Goal: Task Accomplishment & Management: Use online tool/utility

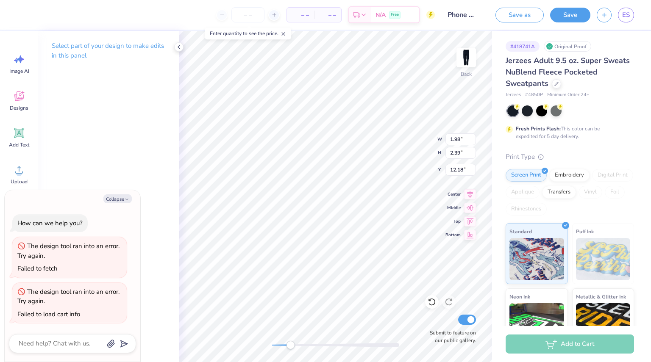
type textarea "x"
type input "1.16"
type input "1.25"
type input "8.74"
click at [433, 300] on icon at bounding box center [431, 303] width 7 height 8
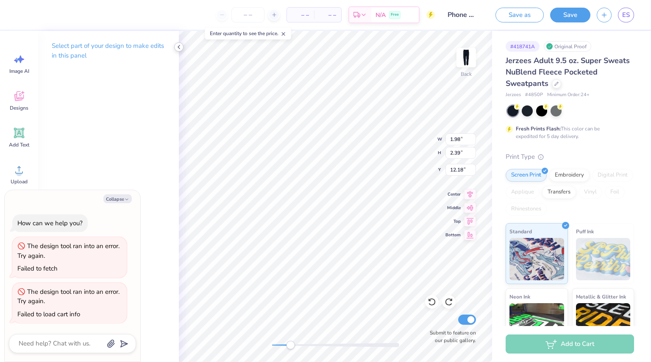
click at [178, 46] on icon at bounding box center [178, 47] width 7 height 7
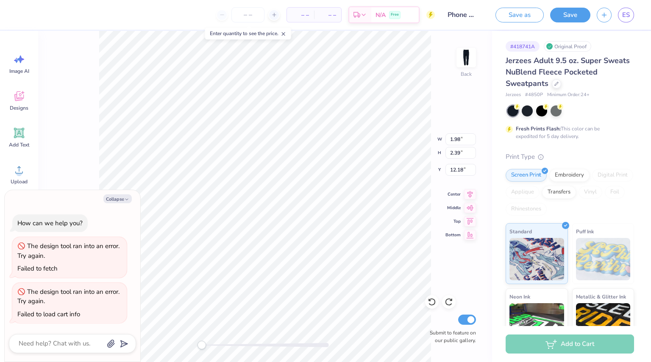
click at [283, 34] on icon at bounding box center [283, 34] width 6 height 6
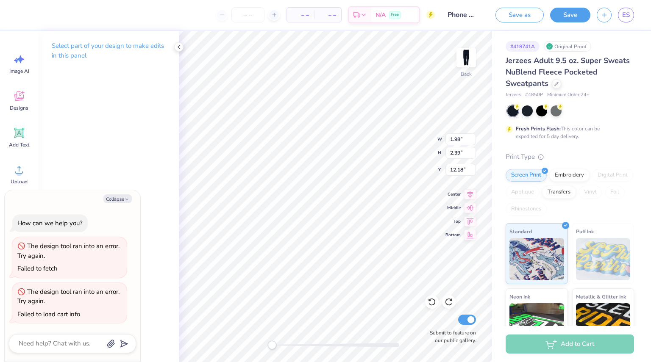
scroll to position [7, 1]
click at [136, 161] on div "Select part of your design to make edits in this panel" at bounding box center [108, 196] width 141 height 331
click at [115, 195] on button "Collapse" at bounding box center [117, 198] width 28 height 9
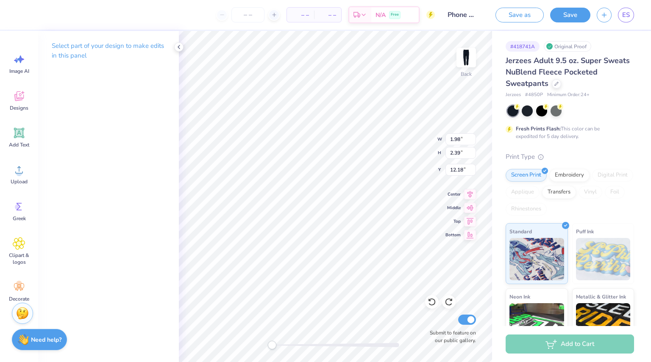
type textarea "x"
click at [306, 8] on div "– – Per Item" at bounding box center [300, 15] width 27 height 14
click at [306, 14] on span "– –" at bounding box center [300, 15] width 17 height 9
click at [22, 132] on icon at bounding box center [19, 133] width 8 height 8
type textarea "o"
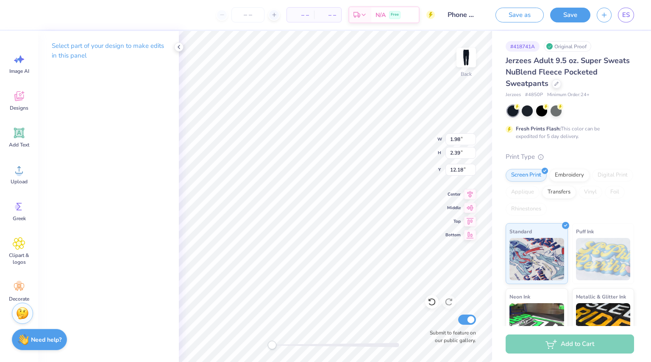
scroll to position [7, 0]
click at [178, 47] on polyline at bounding box center [179, 46] width 2 height 3
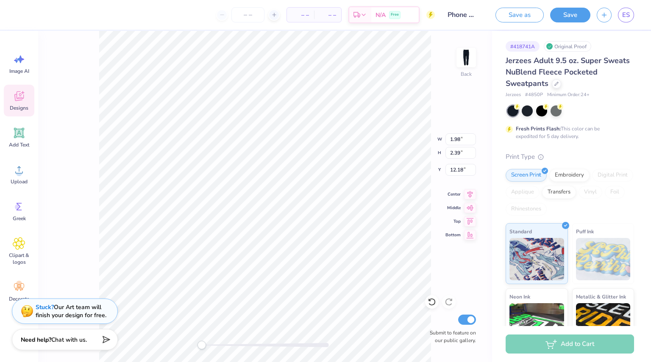
click at [20, 108] on span "Designs" at bounding box center [19, 108] width 19 height 7
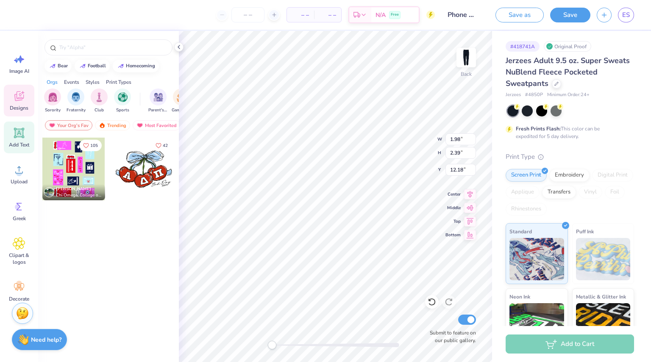
click at [21, 137] on icon at bounding box center [19, 133] width 10 height 10
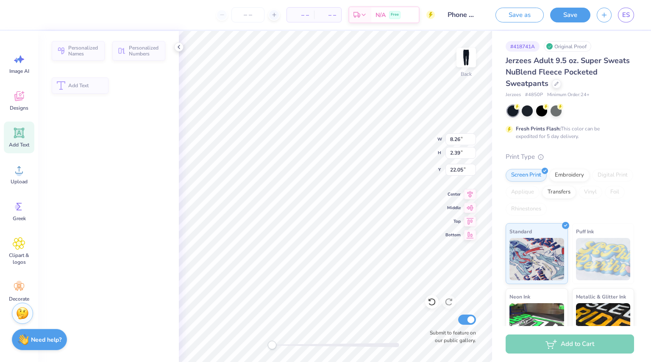
type input "8.26"
type input "22.05"
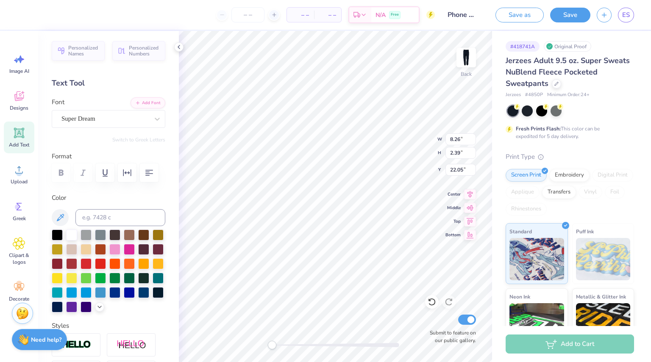
scroll to position [7, 1]
type textarea "o"
click at [153, 118] on icon at bounding box center [157, 119] width 8 height 8
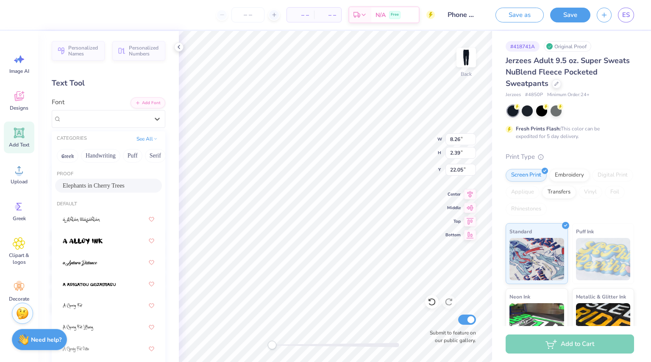
click at [112, 179] on div "Elephants in Cherry Trees" at bounding box center [108, 186] width 107 height 14
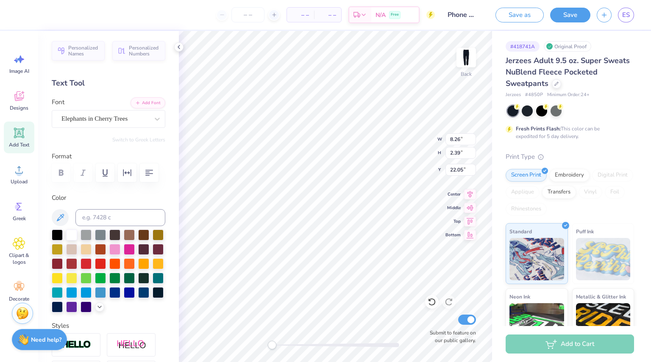
scroll to position [7, 0]
click at [58, 217] on icon at bounding box center [60, 218] width 10 height 10
type input "1.98"
type input "12.18"
click at [325, 339] on div "Back W 3.67 3.67 " H 3.47 3.47 " Y 21.52 21.52 " Center Middle Top Bottom Submi…" at bounding box center [335, 196] width 313 height 331
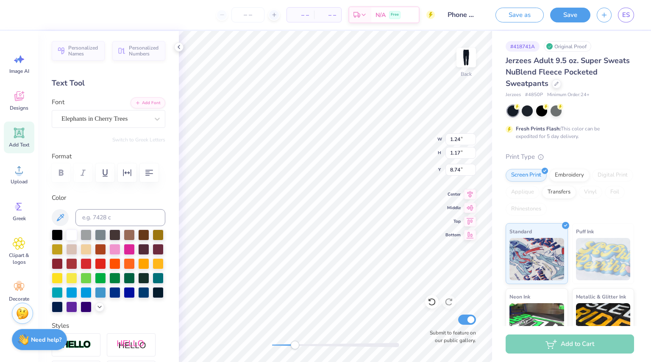
type input "1.16"
type input "1.25"
click at [305, 253] on li "Delete" at bounding box center [316, 254] width 67 height 17
click at [310, 333] on li "Send Backward" at bounding box center [318, 336] width 67 height 17
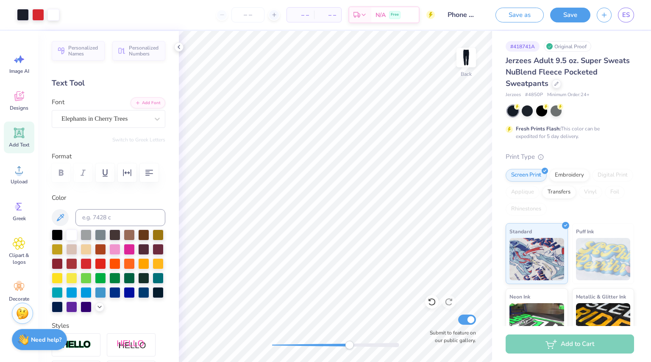
drag, startPoint x: 331, startPoint y: 348, endPoint x: 358, endPoint y: 348, distance: 26.3
click at [353, 348] on div "Accessibility label" at bounding box center [349, 345] width 8 height 8
type input "0.40"
type input "0.30"
type input "9.38"
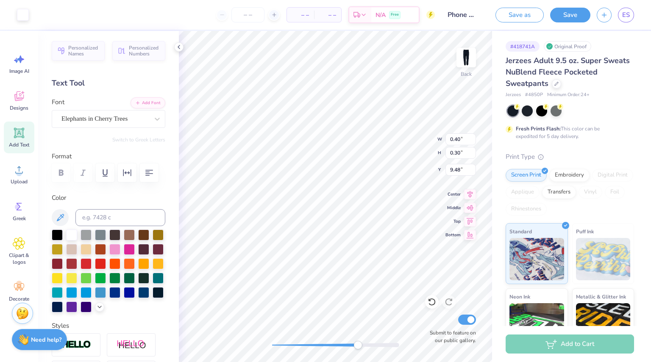
type input "7.17"
type input "3.22"
type input "7.68"
click at [432, 297] on div at bounding box center [432, 302] width 14 height 14
click at [434, 302] on icon at bounding box center [432, 302] width 8 height 8
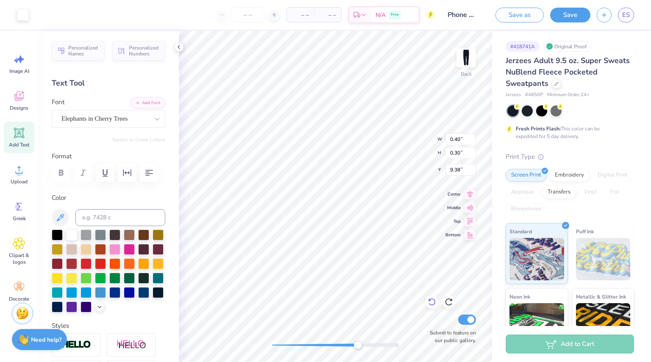
type input "7.17"
type input "3.22"
type input "7.68"
type input "0.40"
type input "0.30"
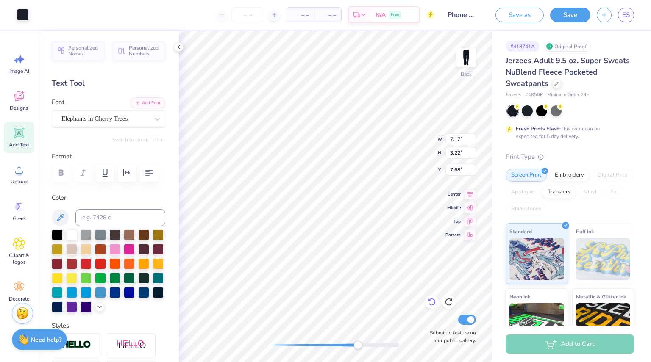
type input "9.38"
type input "7.17"
type input "3.22"
type input "7.68"
click at [436, 304] on icon at bounding box center [432, 302] width 8 height 8
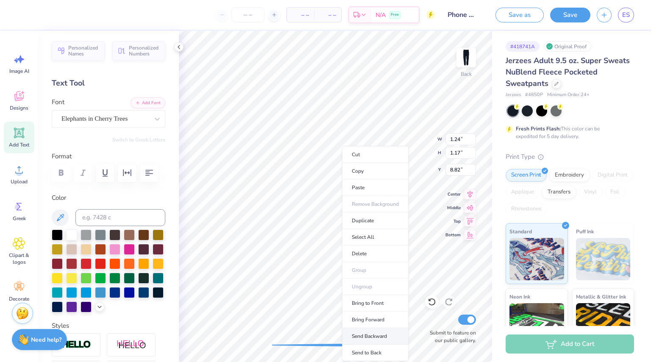
click at [359, 334] on li "Send Backward" at bounding box center [375, 336] width 67 height 17
click at [359, 353] on li "Send to Back" at bounding box center [375, 353] width 67 height 17
click at [430, 301] on icon at bounding box center [432, 302] width 8 height 8
click at [363, 331] on li "Send Backward" at bounding box center [363, 336] width 67 height 17
type input "0.40"
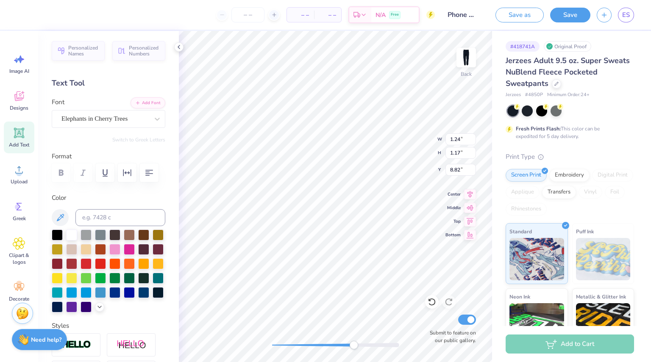
type input "0.30"
type input "9.38"
click at [361, 301] on li "Bring to Front" at bounding box center [366, 303] width 67 height 17
click at [266, 347] on div "Back Submit to feature on our public gallery." at bounding box center [335, 196] width 313 height 331
drag, startPoint x: 272, startPoint y: 347, endPoint x: 283, endPoint y: 349, distance: 11.6
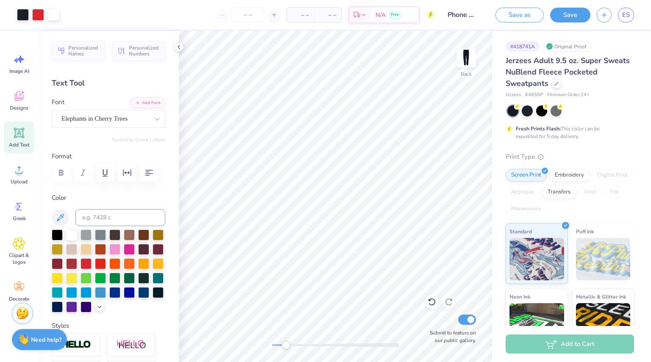
click at [283, 349] on div "Accessibility label" at bounding box center [285, 345] width 8 height 8
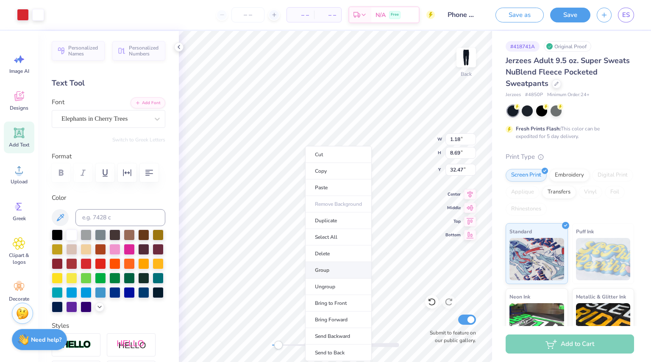
click at [330, 269] on li "Group" at bounding box center [338, 270] width 67 height 17
click at [332, 291] on li "Ungroup" at bounding box center [337, 287] width 67 height 17
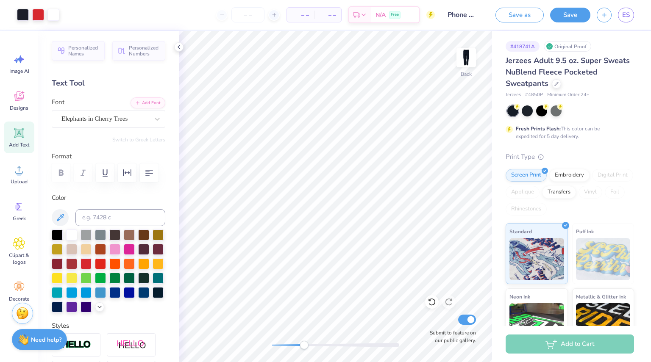
drag, startPoint x: 280, startPoint y: 344, endPoint x: 304, endPoint y: 344, distance: 24.2
click at [304, 344] on div "Accessibility label" at bounding box center [304, 345] width 8 height 8
drag, startPoint x: 308, startPoint y: 344, endPoint x: 337, endPoint y: 347, distance: 28.5
click at [337, 347] on div "Accessibility label" at bounding box center [335, 345] width 8 height 8
type input "1.02"
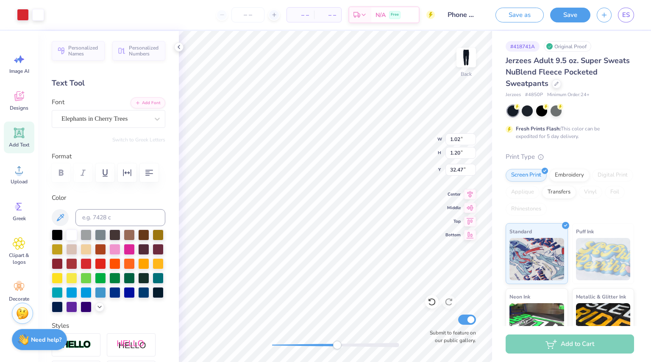
type input "1.20"
type input "32.47"
click at [270, 269] on li "Group" at bounding box center [279, 270] width 67 height 17
type input "0.10"
type input "0.09"
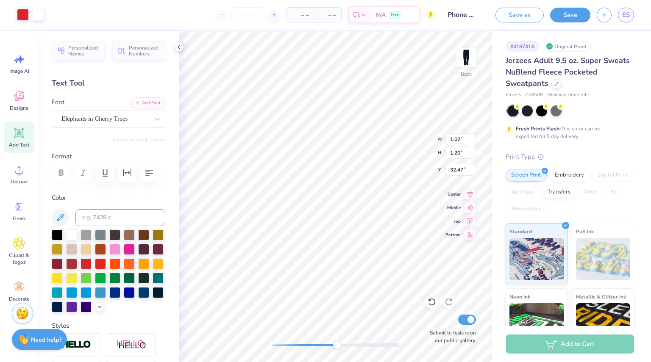
type input "34.44"
type input "0.98"
type input "1.02"
type input "34.02"
click at [268, 270] on li "Group" at bounding box center [281, 270] width 67 height 17
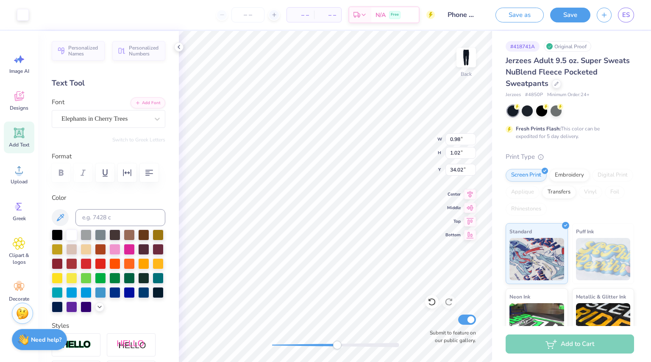
type input "0.25"
type input "0.32"
type input "35.62"
type input "0.94"
type input "1.32"
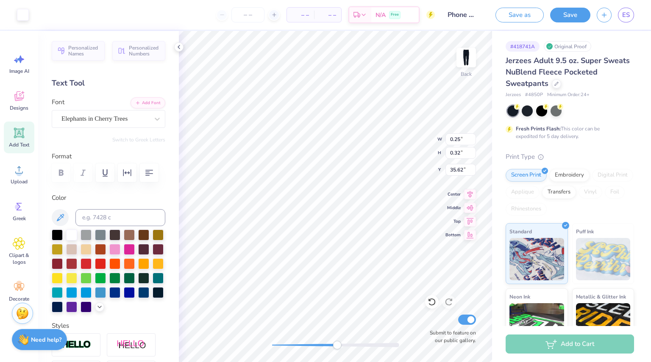
type input "35.41"
click at [263, 269] on li "Group" at bounding box center [278, 270] width 67 height 17
type input "0.38"
type input "0.27"
type input "37.56"
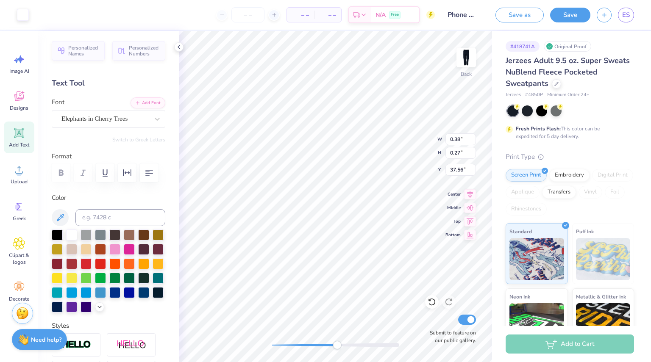
type input "1.03"
type input "1.01"
type input "37.05"
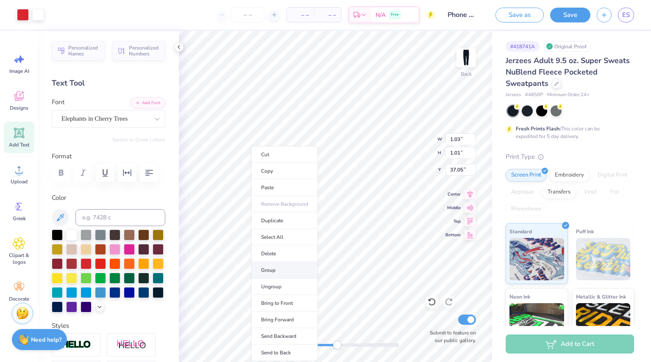
click at [263, 270] on li "Group" at bounding box center [284, 270] width 67 height 17
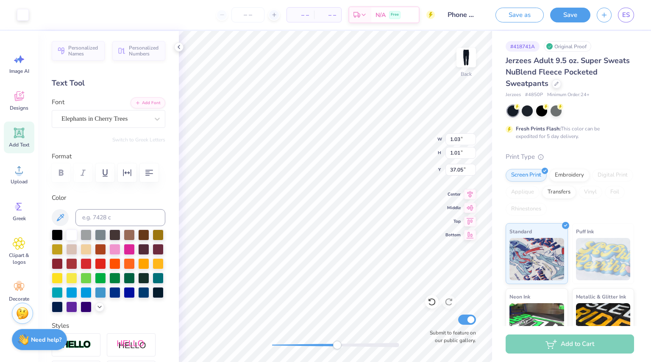
type input "0.22"
type input "0.25"
type input "38.35"
type input "0.98"
type input "1.05"
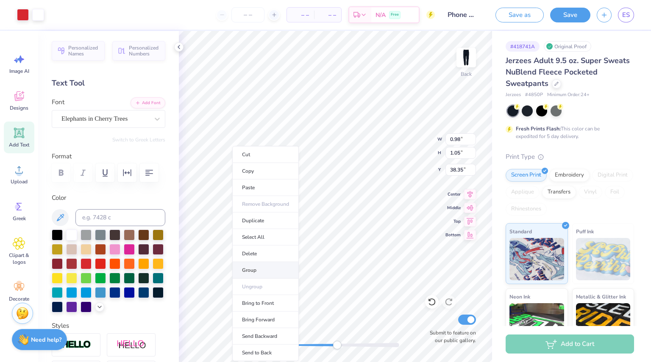
click at [249, 266] on li "Group" at bounding box center [265, 270] width 67 height 17
type input "0.22"
type input "0.26"
type input "39.72"
type input "0.71"
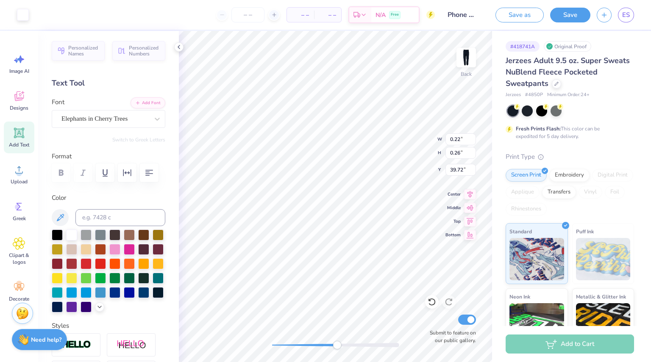
type input "1.44"
click at [260, 269] on li "Group" at bounding box center [273, 270] width 67 height 17
type input "0.98"
type input "1.05"
type input "38.35"
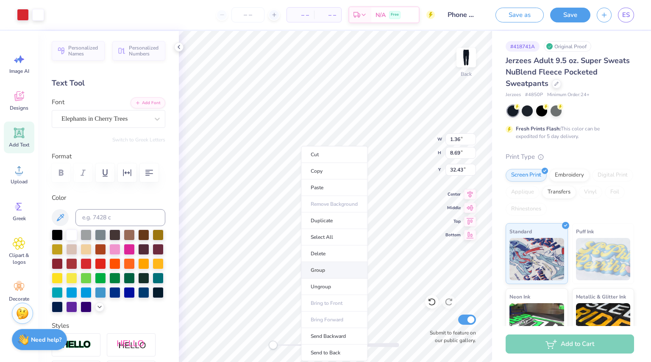
click at [322, 263] on li "Group" at bounding box center [334, 270] width 67 height 17
type input "0.63"
type input "1.73"
type input "8.35"
click at [436, 305] on icon at bounding box center [432, 302] width 8 height 8
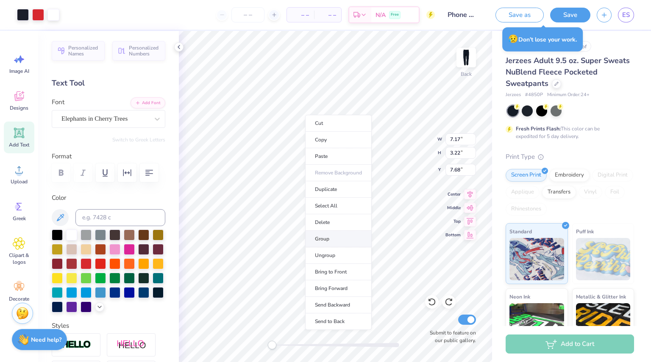
click at [322, 234] on li "Group" at bounding box center [338, 239] width 67 height 17
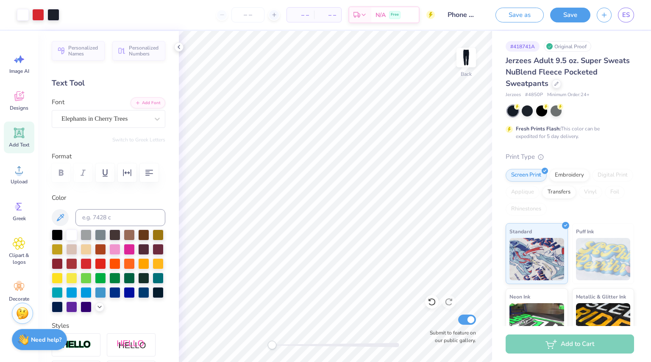
click at [253, 348] on div "Back Submit to feature on our public gallery." at bounding box center [335, 196] width 313 height 331
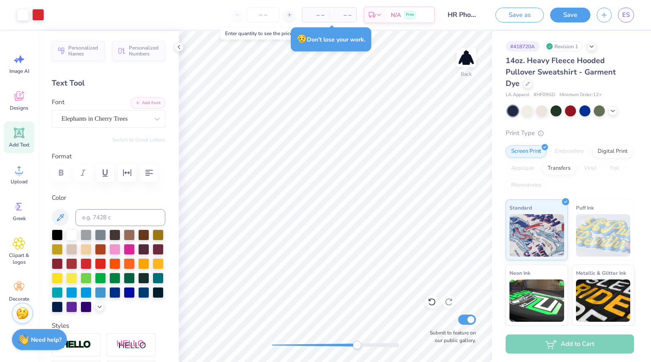
click at [357, 350] on div "Back Submit to feature on our public gallery." at bounding box center [335, 196] width 313 height 331
click at [314, 350] on div "Back Submit to feature on our public gallery." at bounding box center [335, 196] width 313 height 331
click at [267, 350] on div "Back Submit to feature on our public gallery." at bounding box center [335, 196] width 313 height 331
click at [576, 9] on button "Save" at bounding box center [570, 13] width 40 height 15
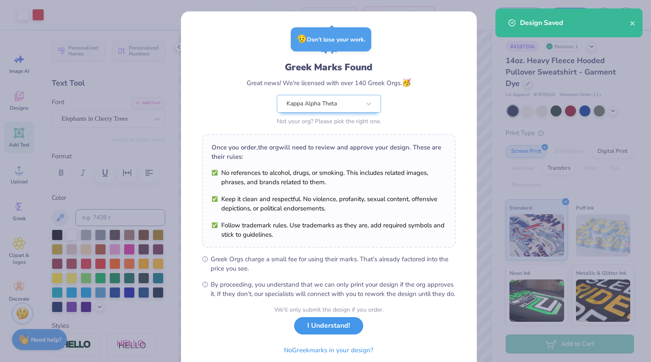
click at [336, 333] on button "I Understand!" at bounding box center [328, 325] width 69 height 17
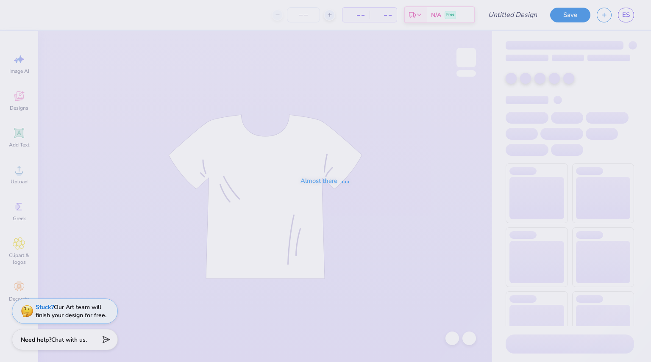
type input "HR Phone"
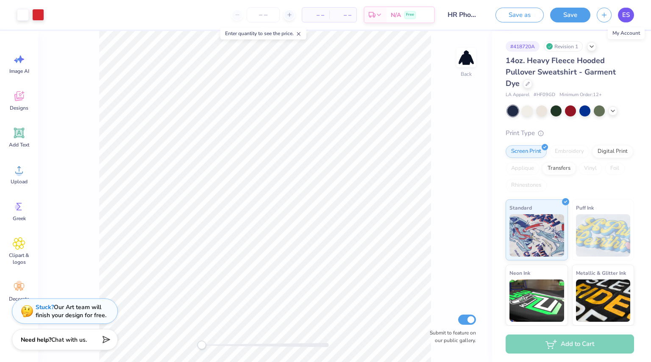
click at [630, 15] on link "ES" at bounding box center [626, 15] width 16 height 15
